Goal: Information Seeking & Learning: Learn about a topic

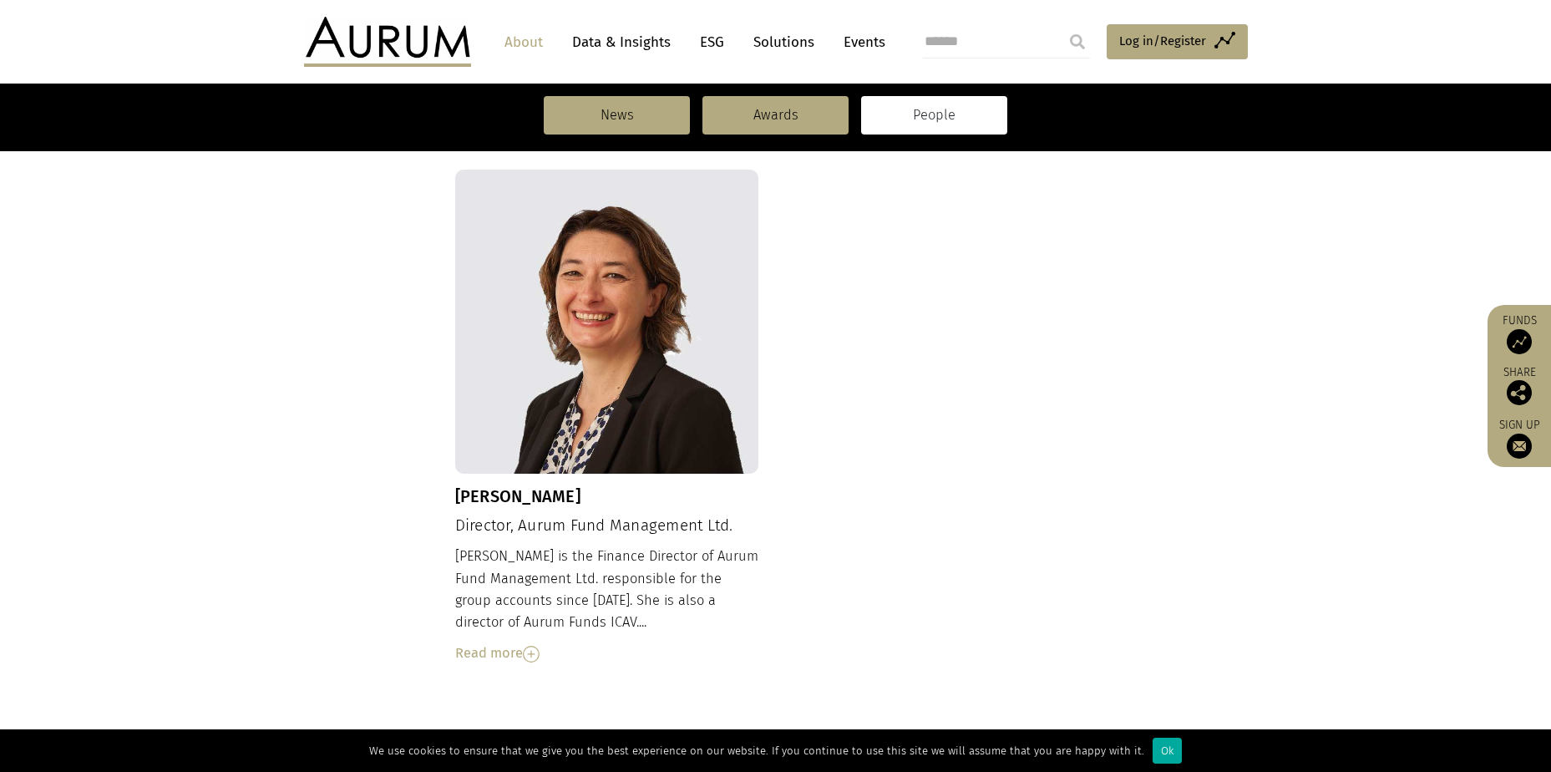
scroll to position [1813, 0]
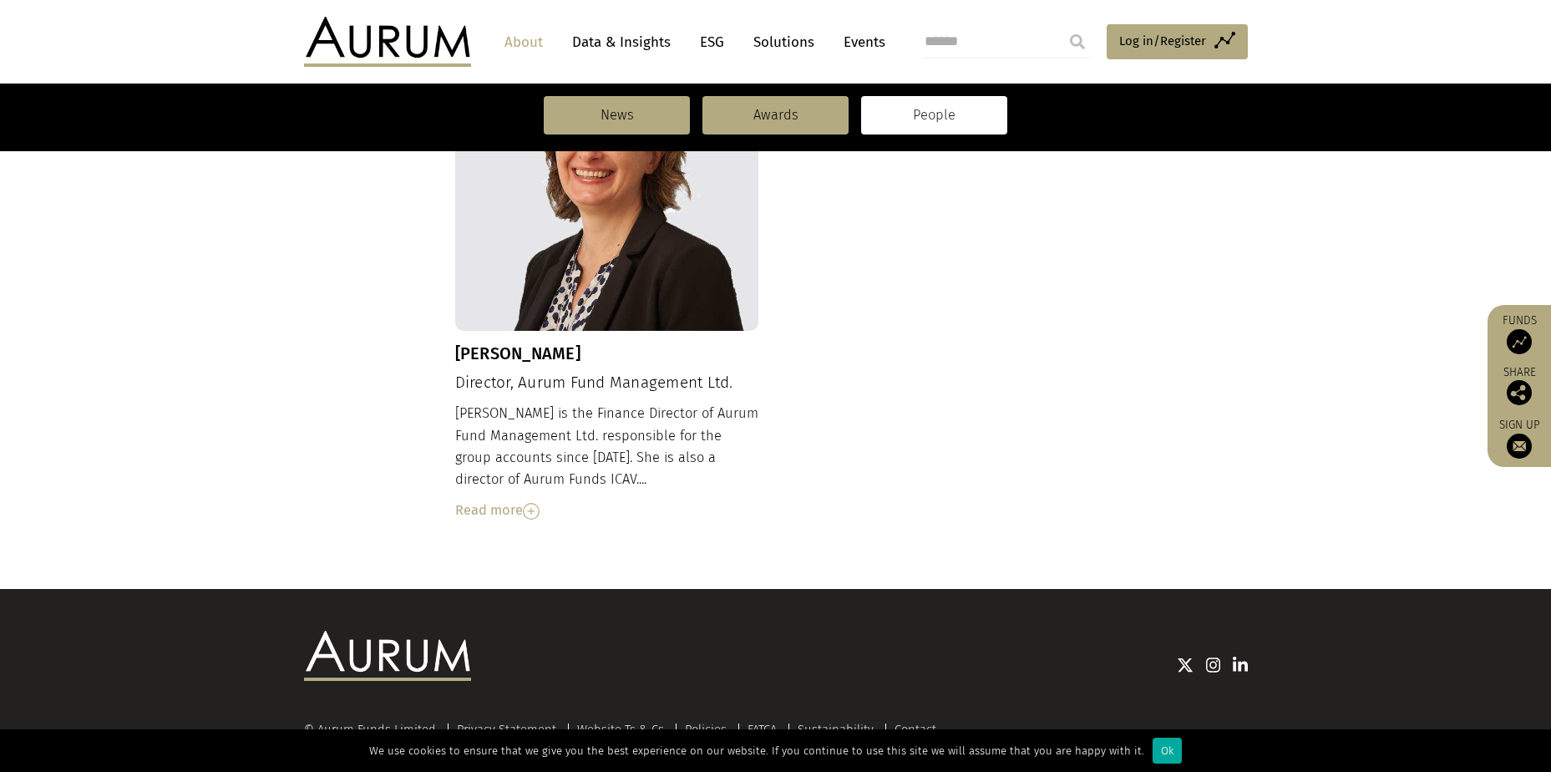
click at [600, 38] on link "Data & Insights" at bounding box center [621, 42] width 115 height 31
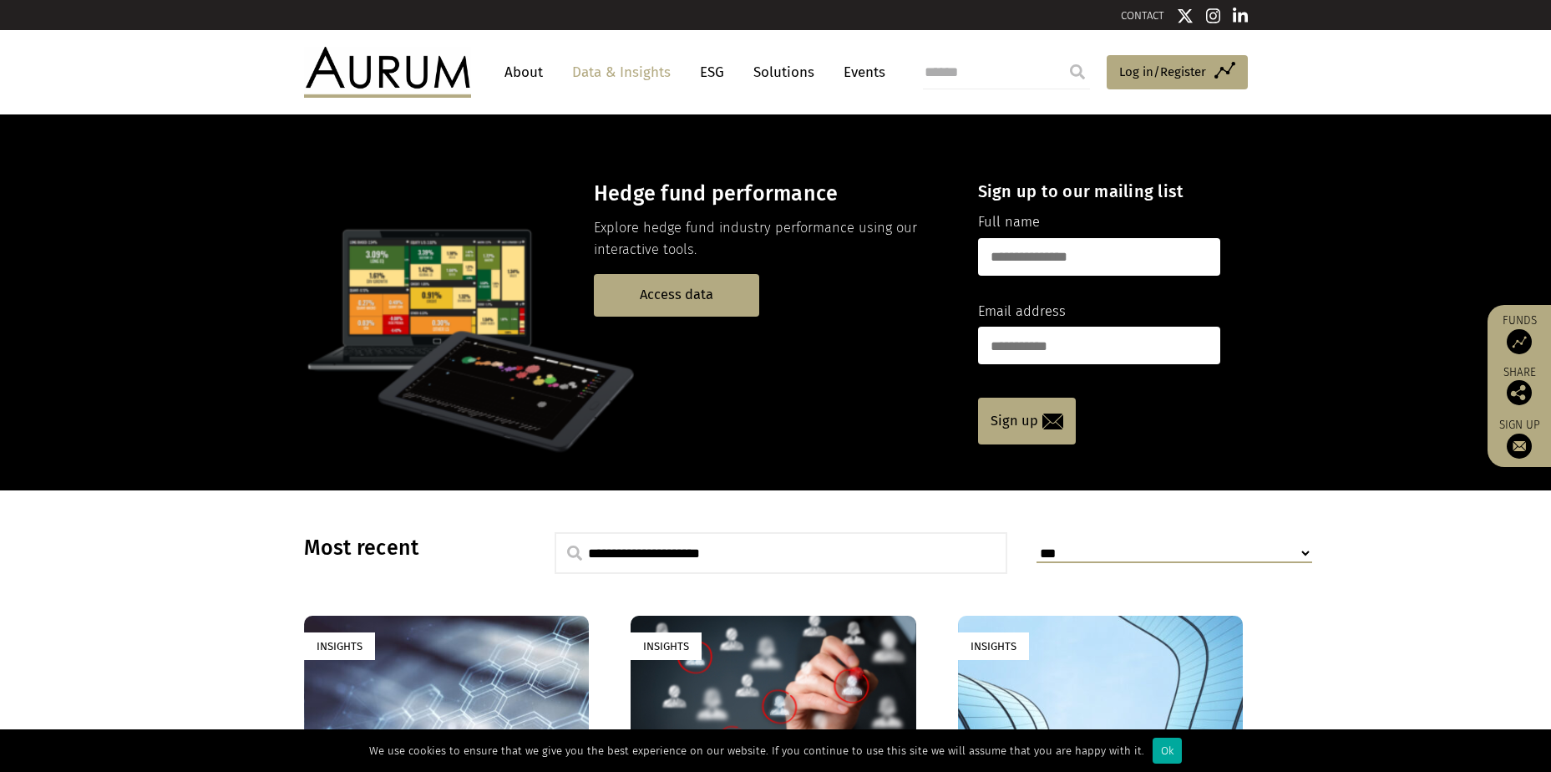
click at [768, 68] on link "Solutions" at bounding box center [784, 72] width 78 height 31
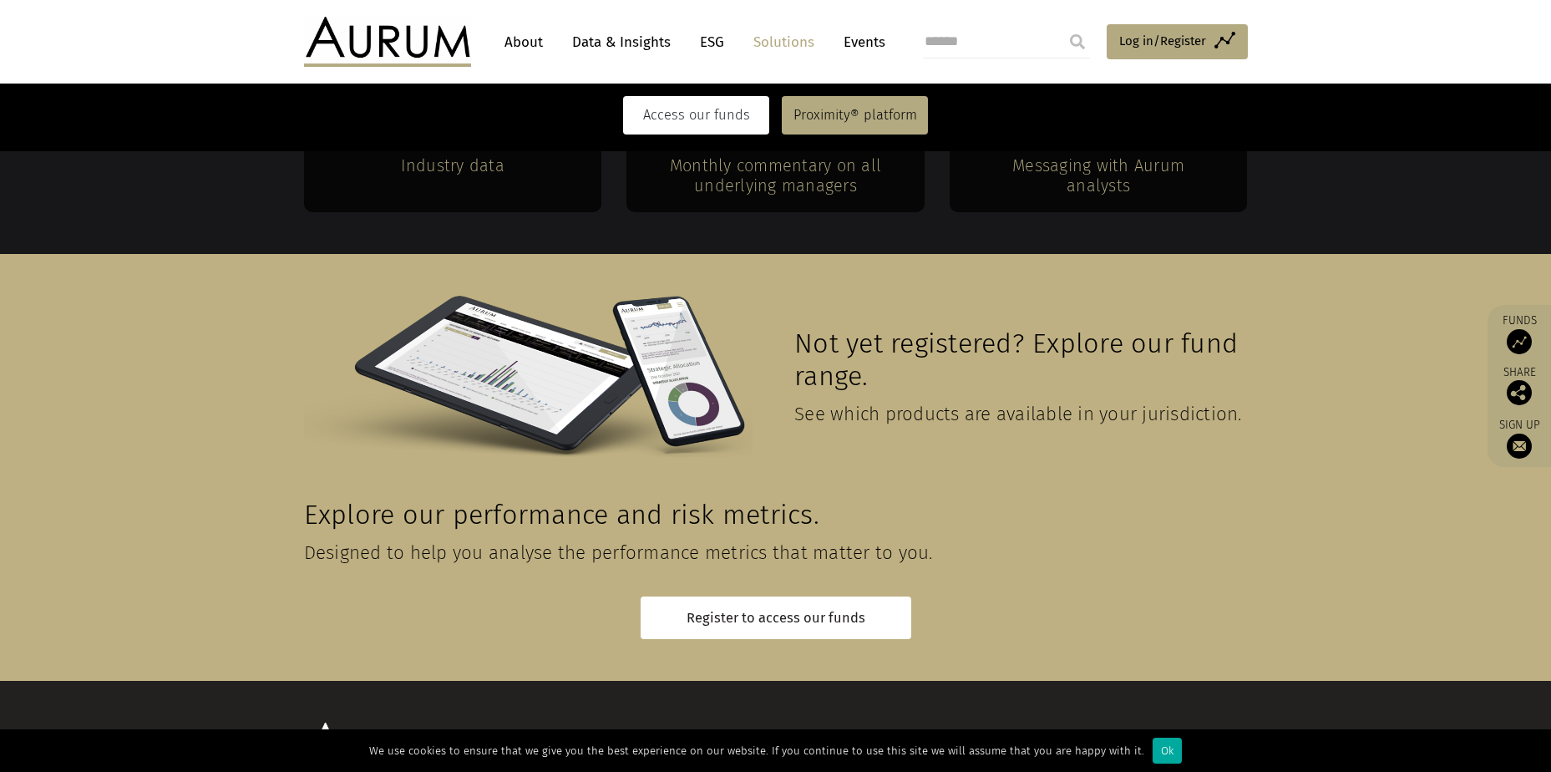
scroll to position [3665, 0]
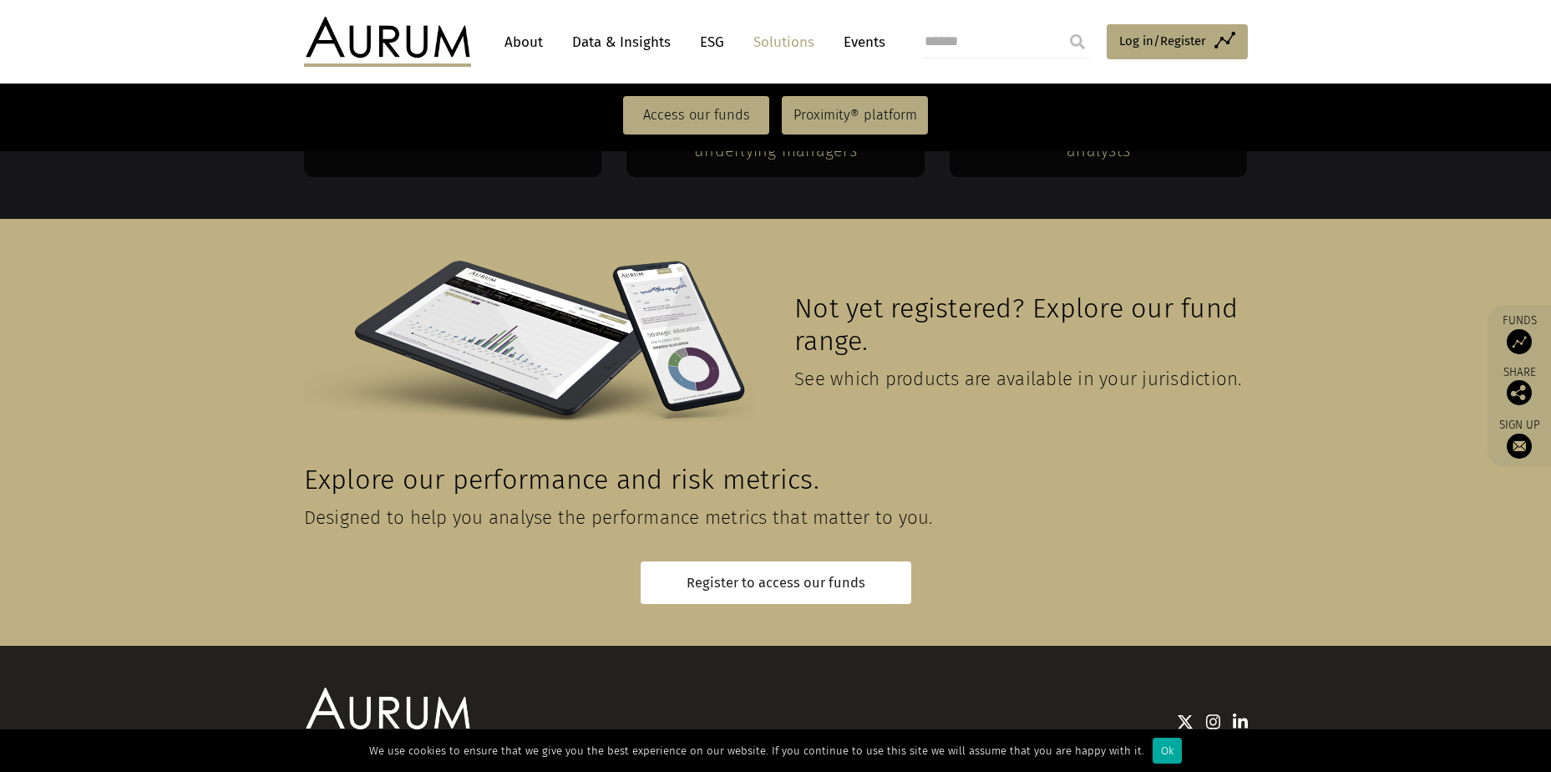
drag, startPoint x: 432, startPoint y: 686, endPoint x: 316, endPoint y: 685, distance: 115.2
click at [316, 771] on div "© Aurum Funds Limited" at bounding box center [374, 787] width 140 height 13
copy div "Aurum Funds Limited"
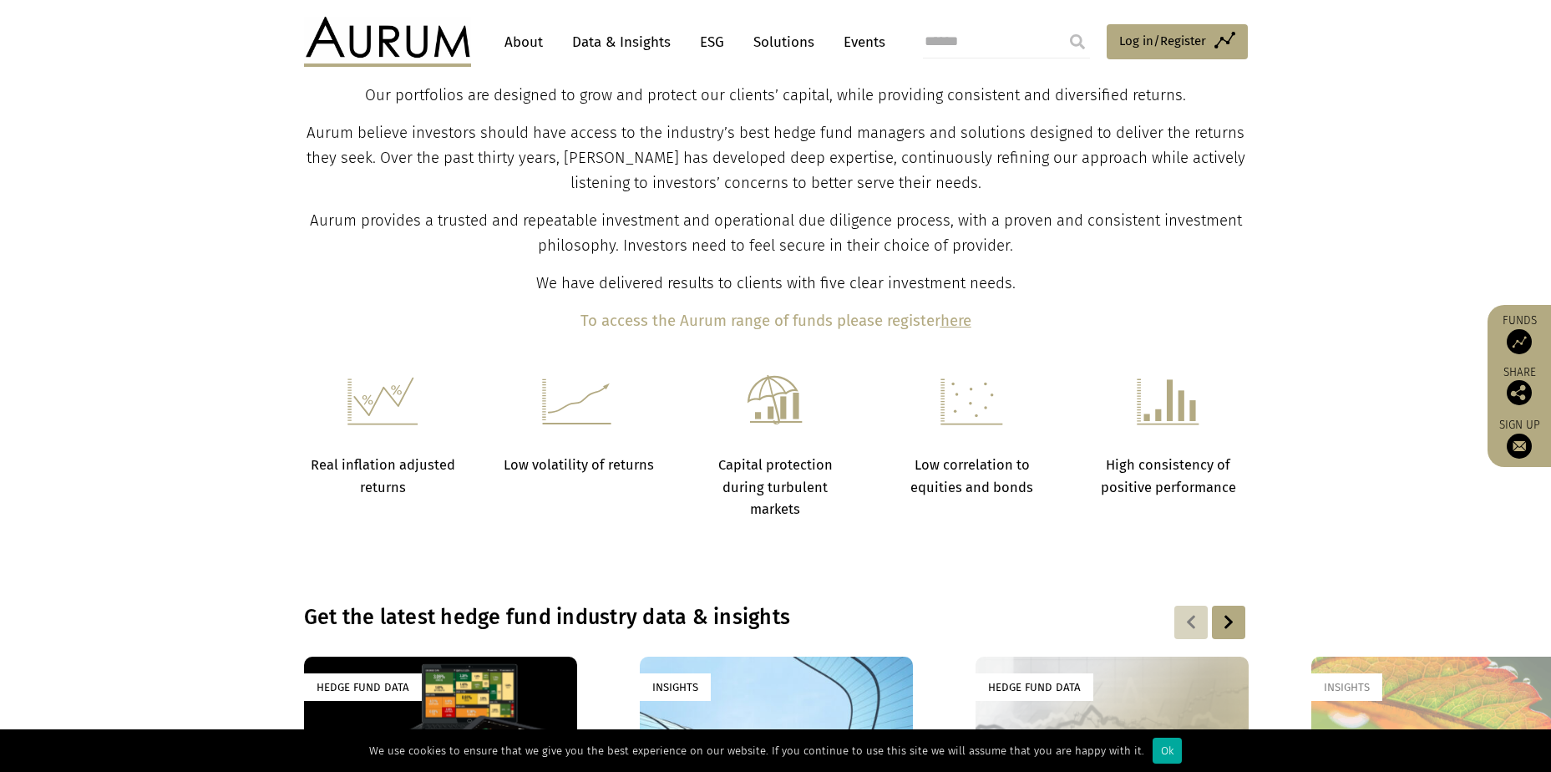
scroll to position [752, 0]
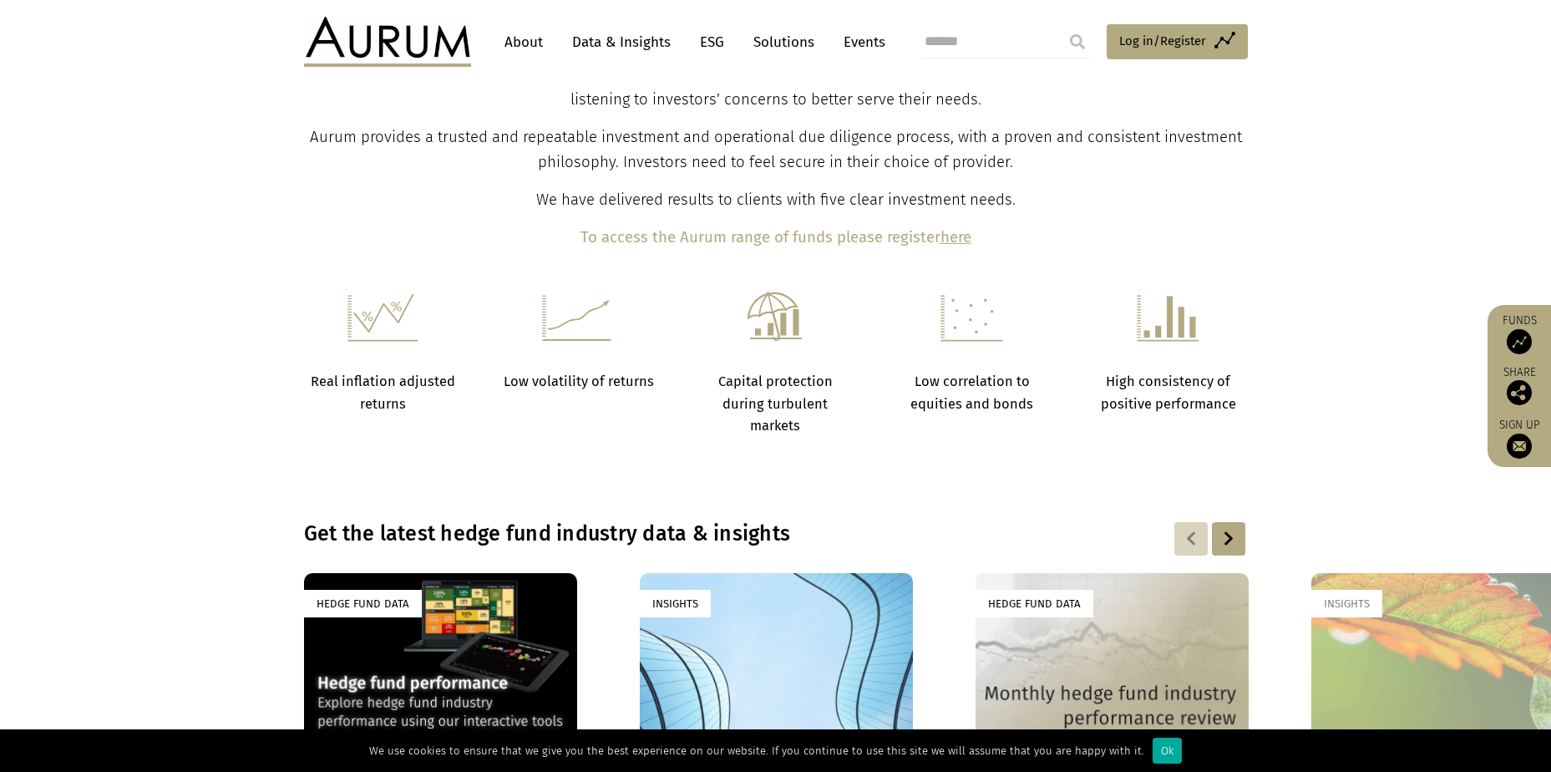
click at [955, 240] on b "here" at bounding box center [955, 237] width 31 height 18
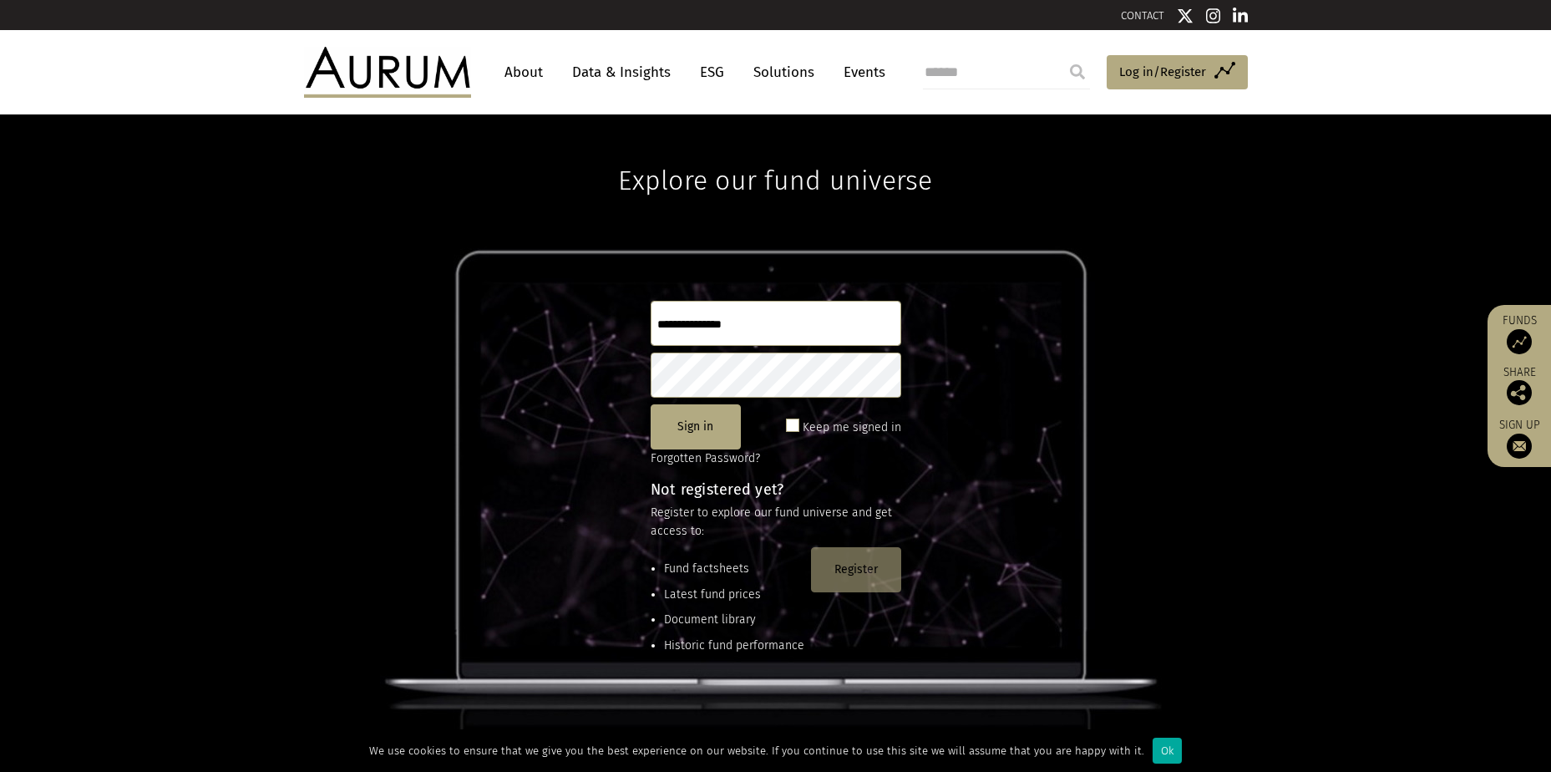
click at [862, 574] on button "Register" at bounding box center [856, 569] width 90 height 45
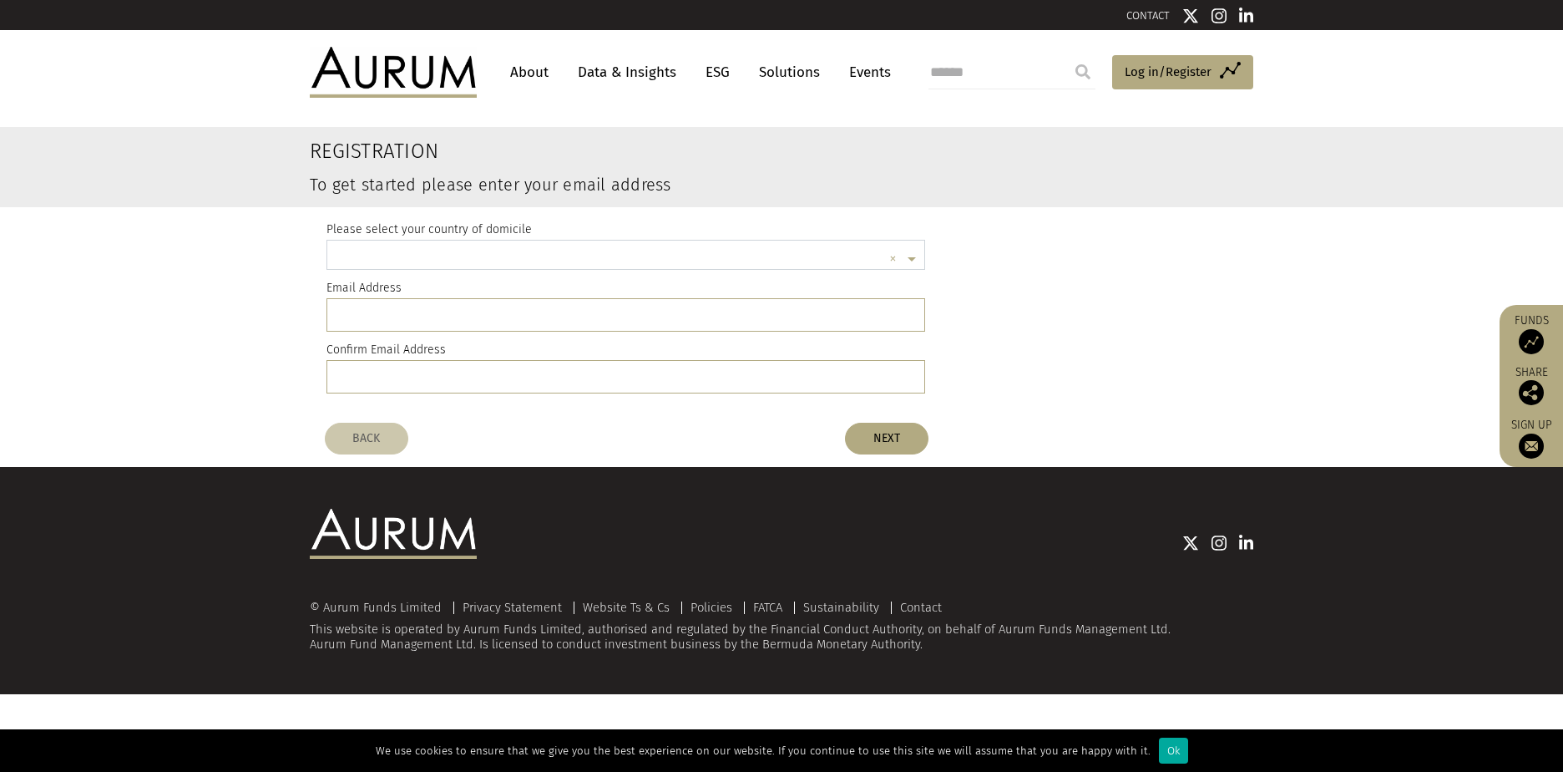
scroll to position [4, 0]
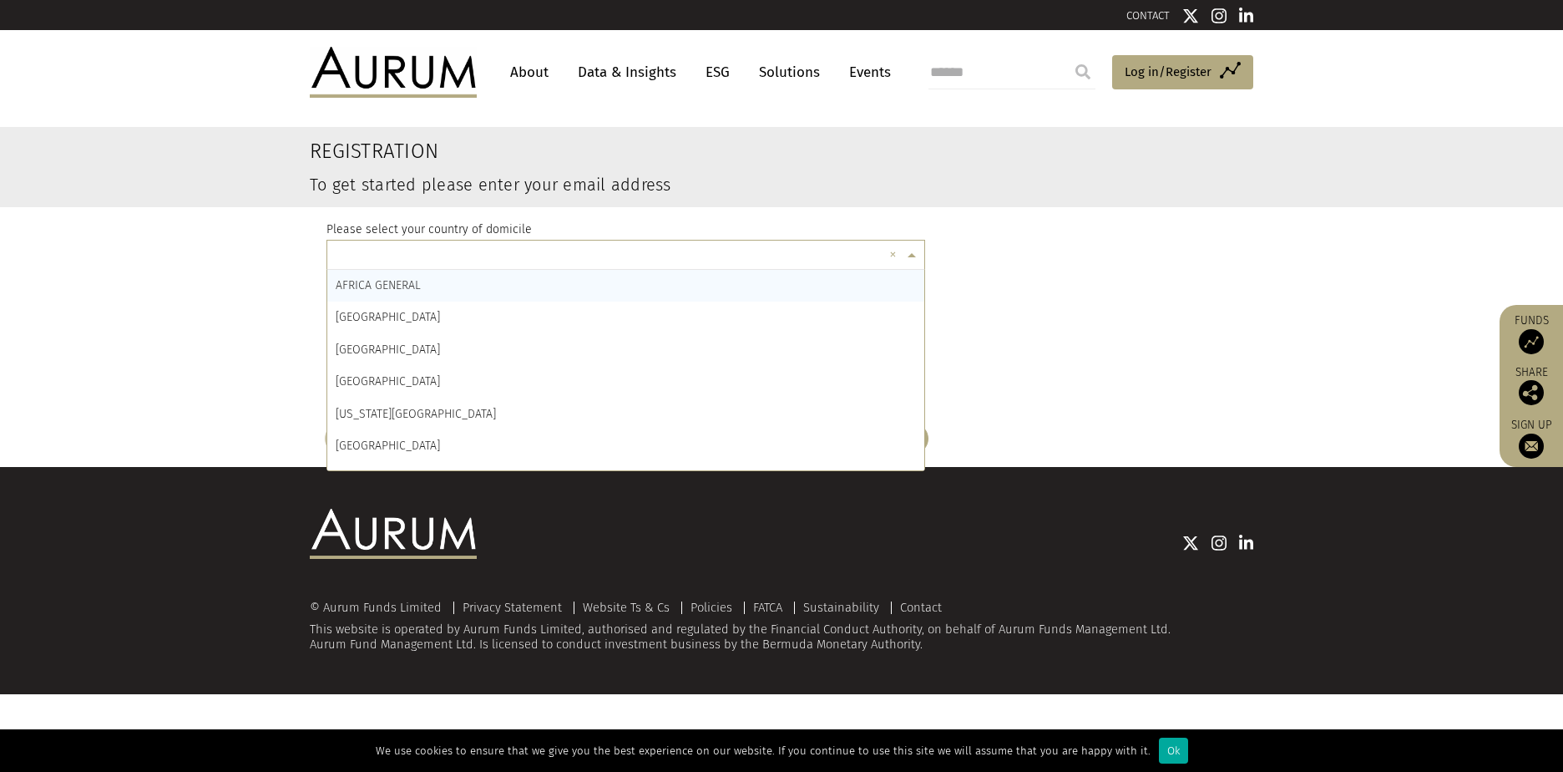
click at [622, 251] on input "text" at bounding box center [609, 257] width 547 height 33
type input "****"
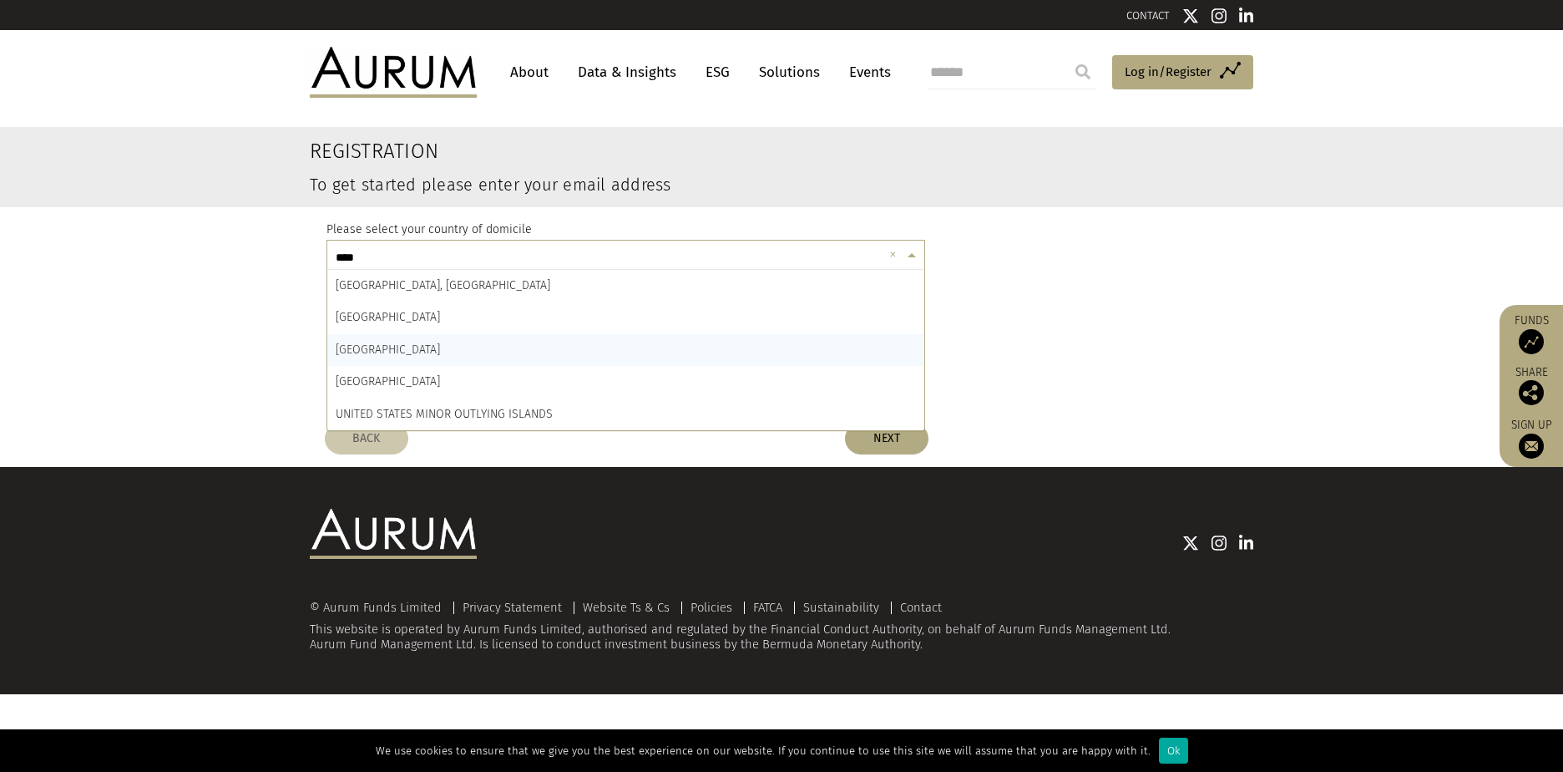
click at [403, 346] on span "UNITED KINGDOM" at bounding box center [388, 349] width 104 height 14
click at [427, 316] on input "email" at bounding box center [626, 314] width 599 height 33
click at [605, 68] on link "Data & Insights" at bounding box center [627, 72] width 115 height 31
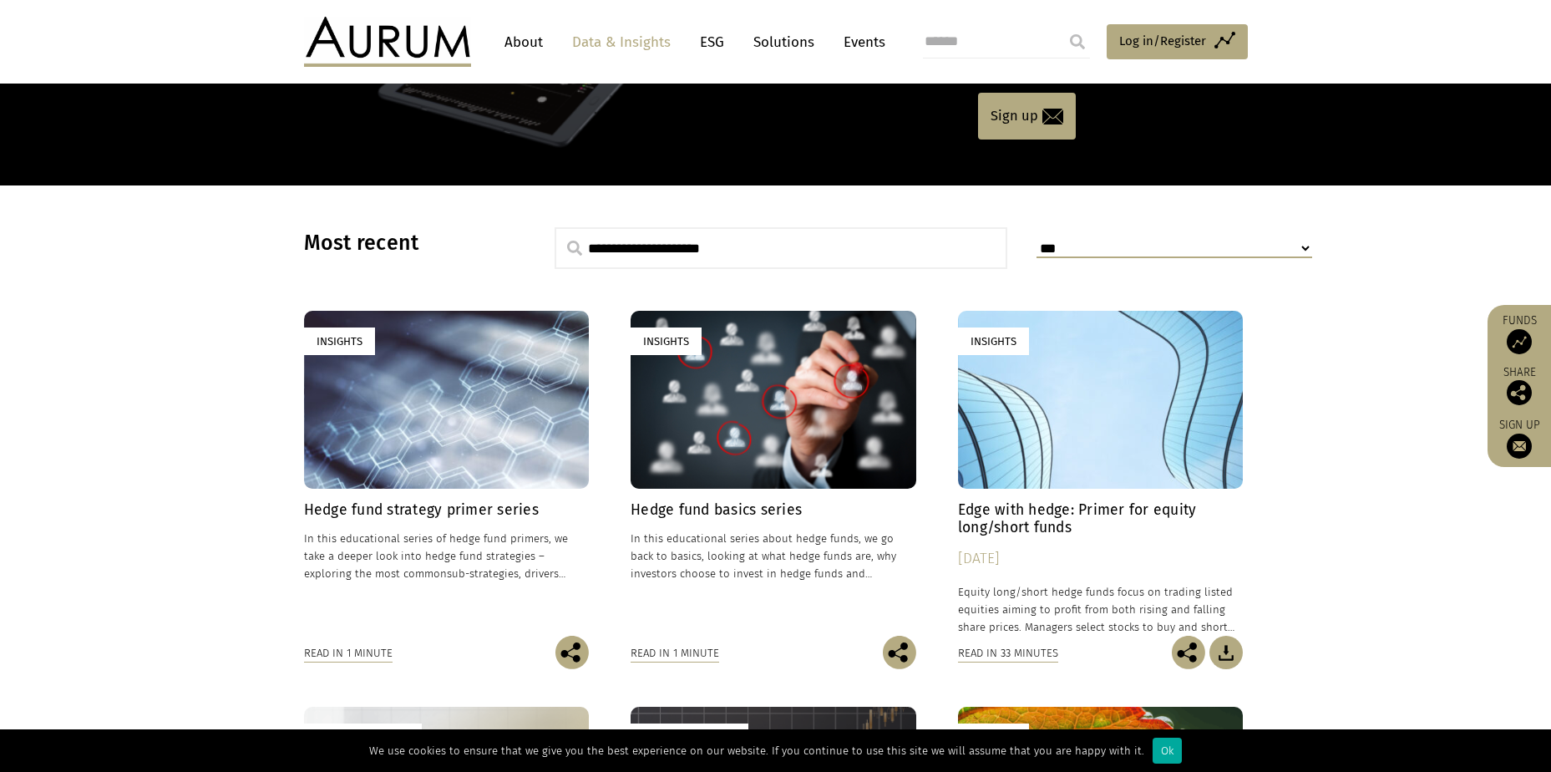
scroll to position [334, 0]
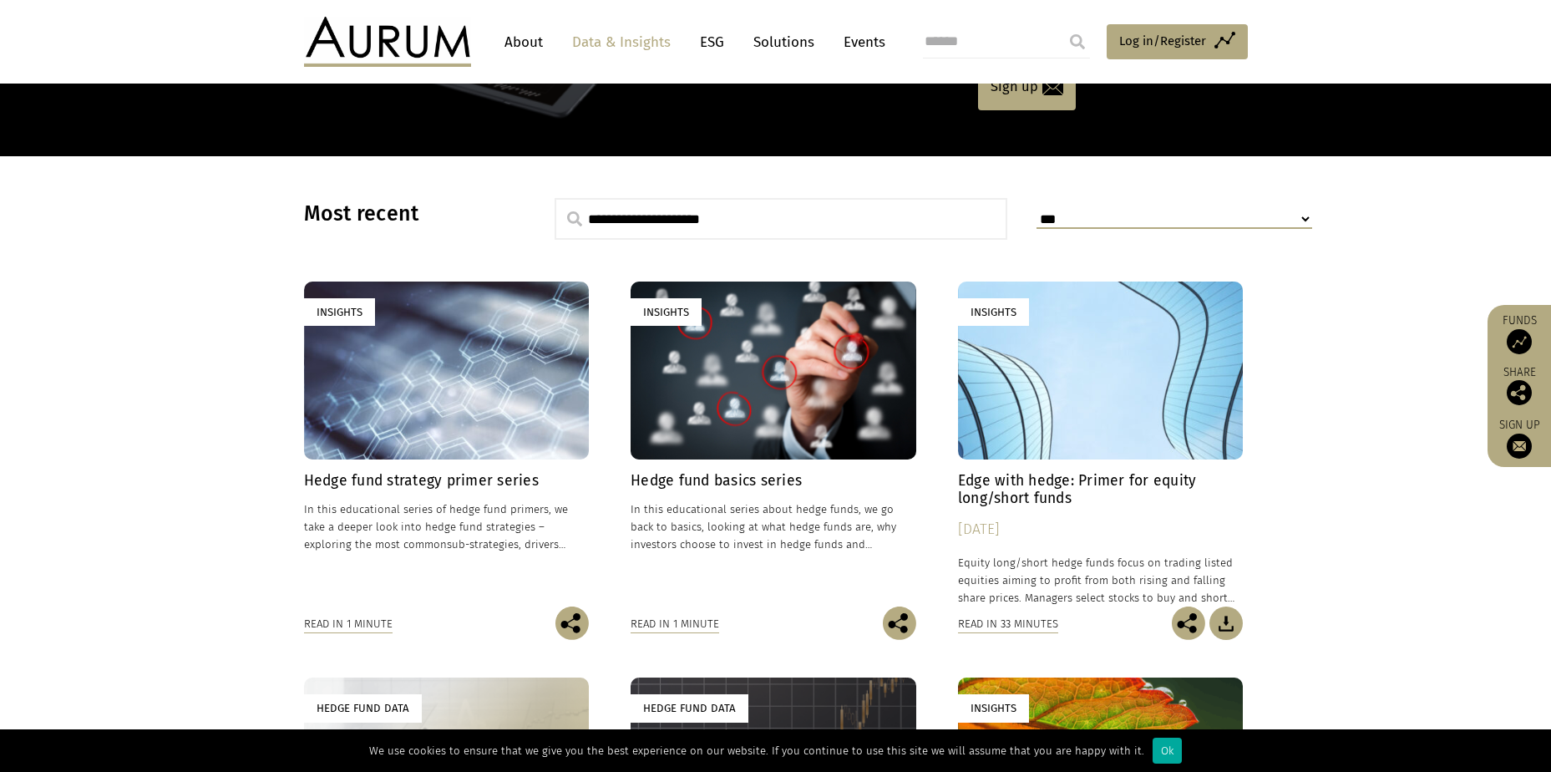
drag, startPoint x: 846, startPoint y: 211, endPoint x: 865, endPoint y: 227, distance: 24.9
click at [845, 211] on input "text" at bounding box center [781, 219] width 453 height 42
type input "**********"
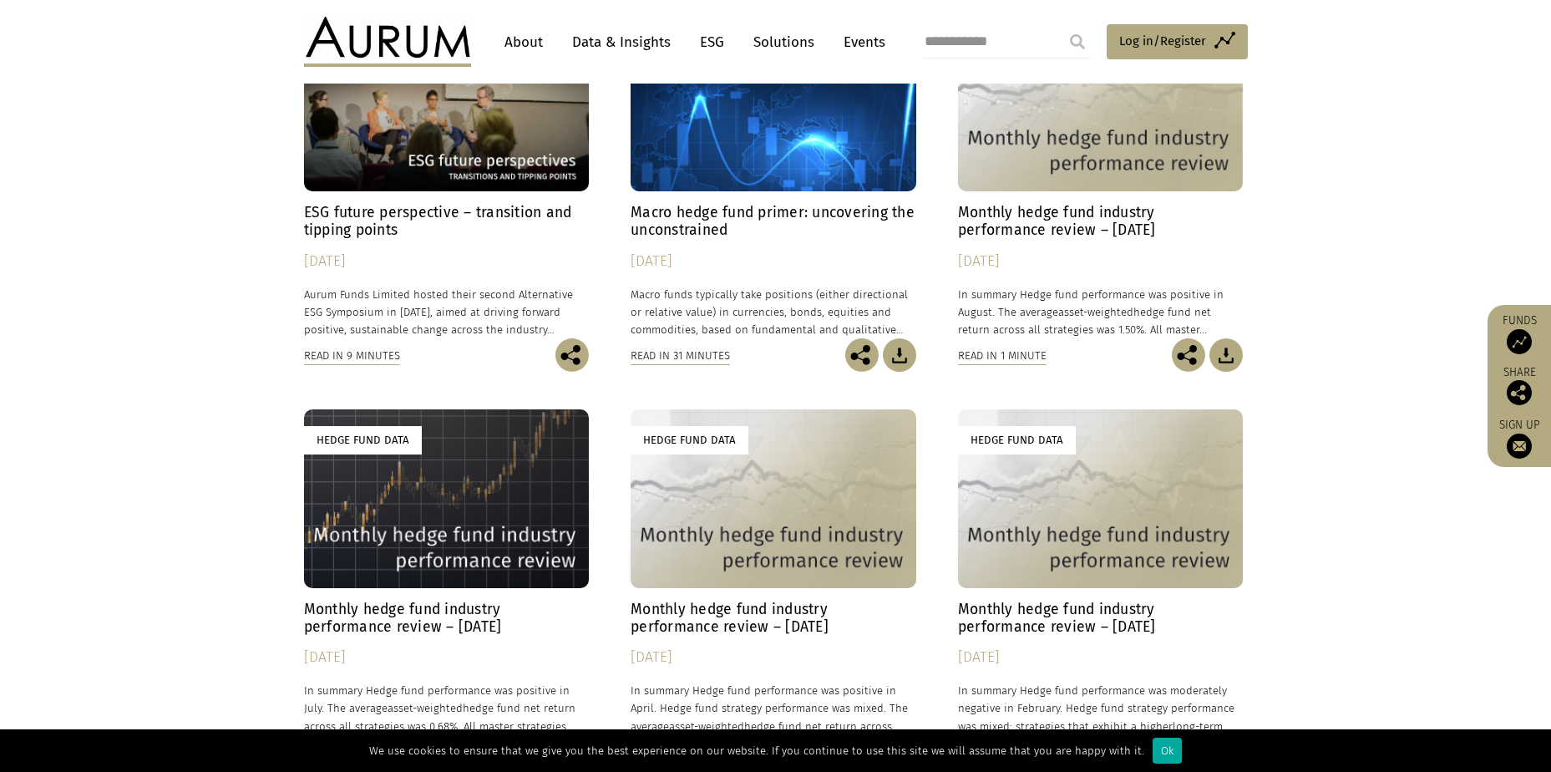
scroll to position [334, 0]
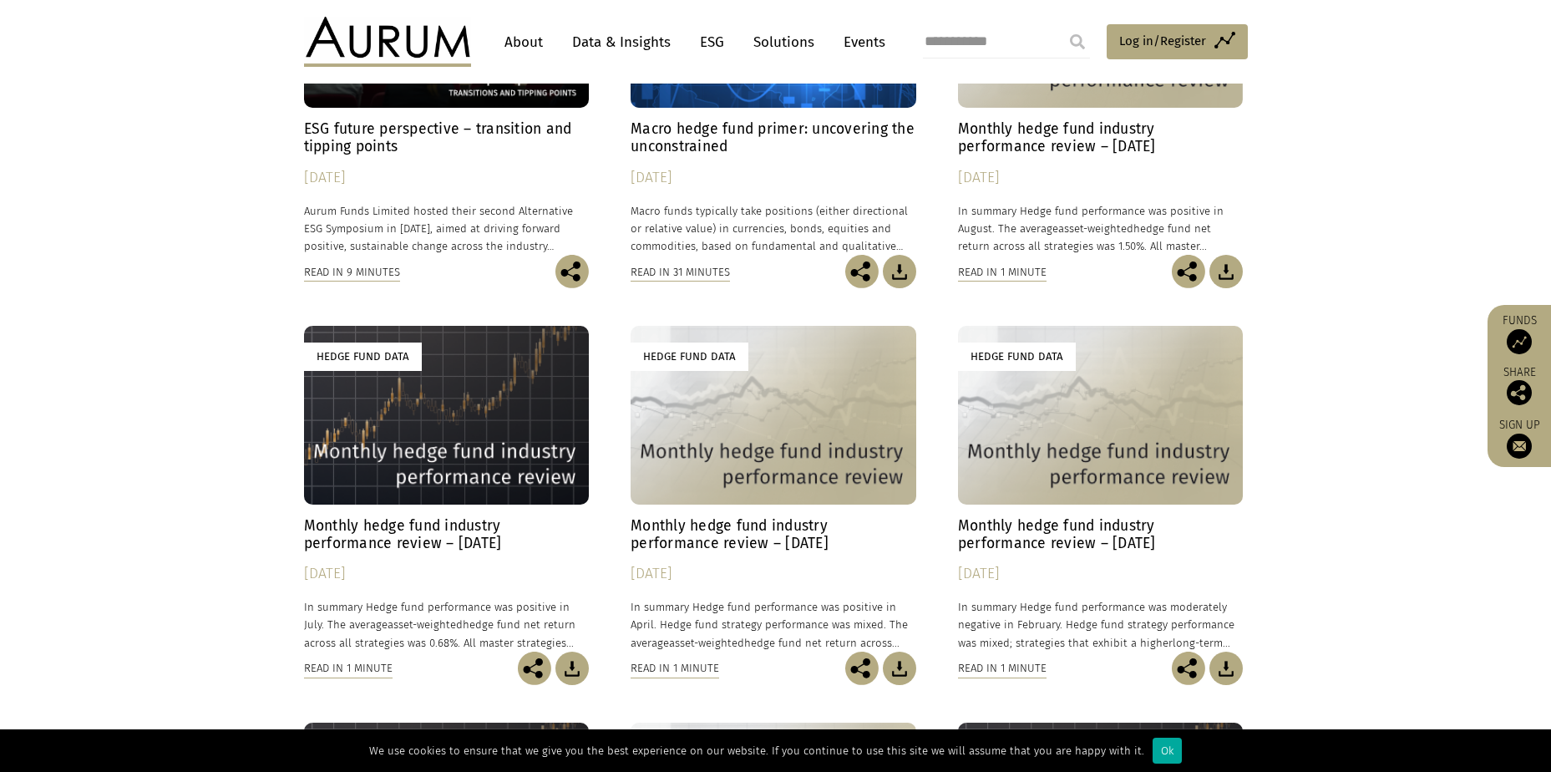
click at [1050, 129] on h4 "Monthly hedge fund industry performance review – [DATE]" at bounding box center [1101, 137] width 286 height 35
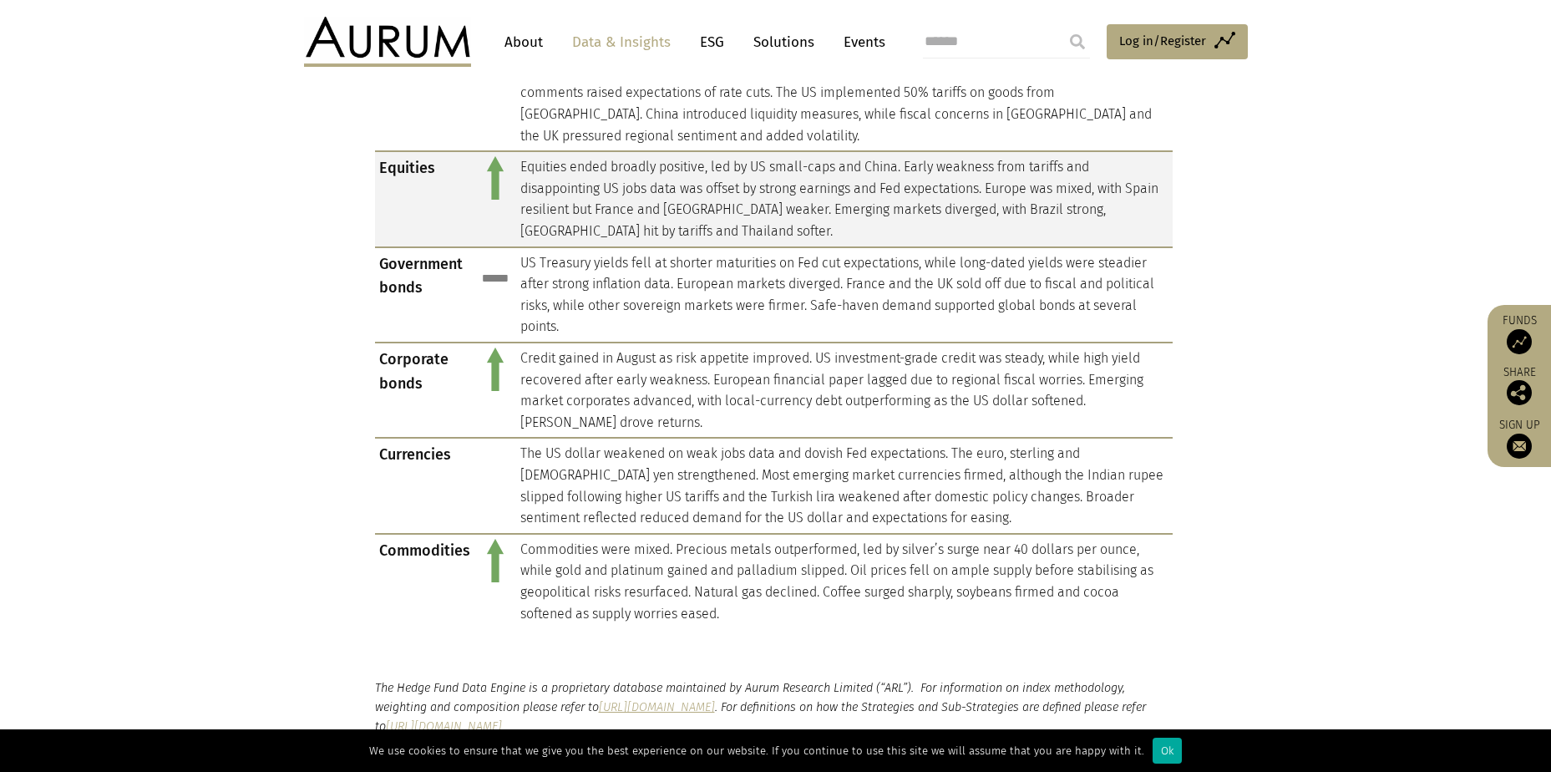
scroll to position [1336, 0]
